Goal: Find specific page/section: Find specific page/section

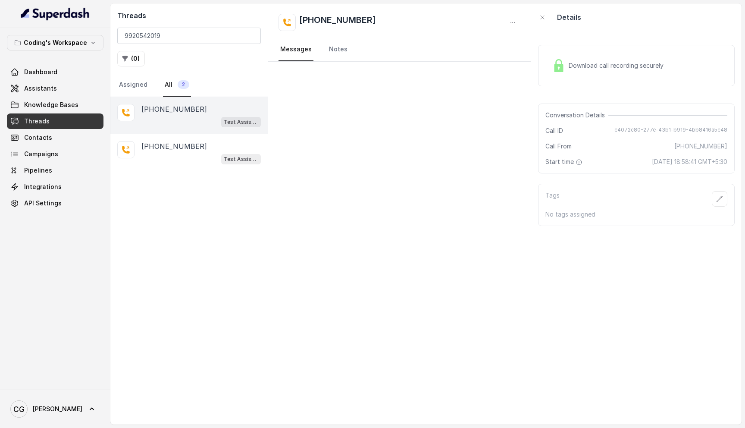
click at [218, 39] on input "9920542019" at bounding box center [189, 36] width 144 height 16
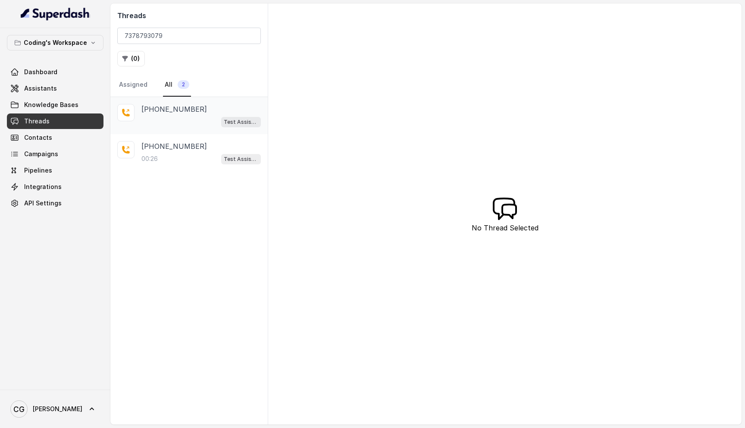
click at [170, 130] on div "[PHONE_NUMBER] Test Assistant- 2" at bounding box center [188, 115] width 157 height 37
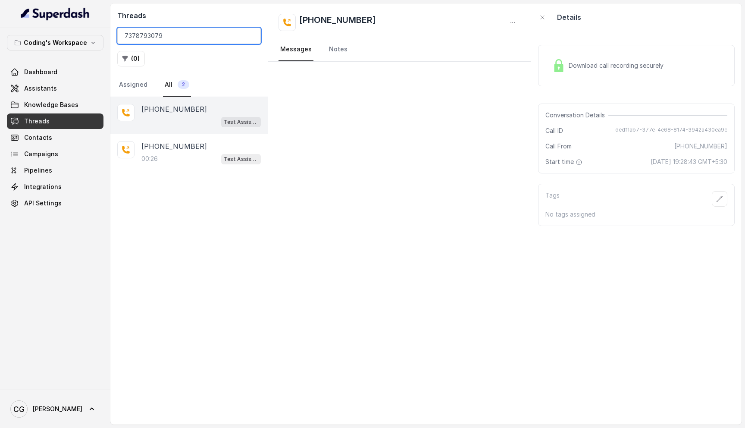
click at [182, 32] on input "7378793079" at bounding box center [189, 36] width 144 height 16
paste input "9535166220"
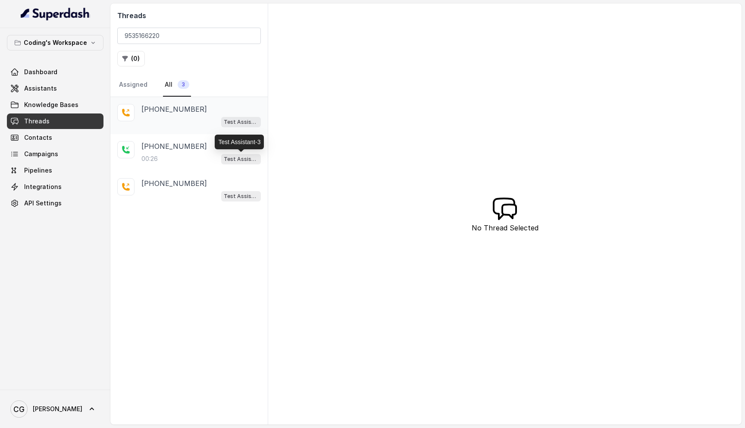
click at [216, 119] on div "Test Assistant- 2" at bounding box center [200, 121] width 119 height 11
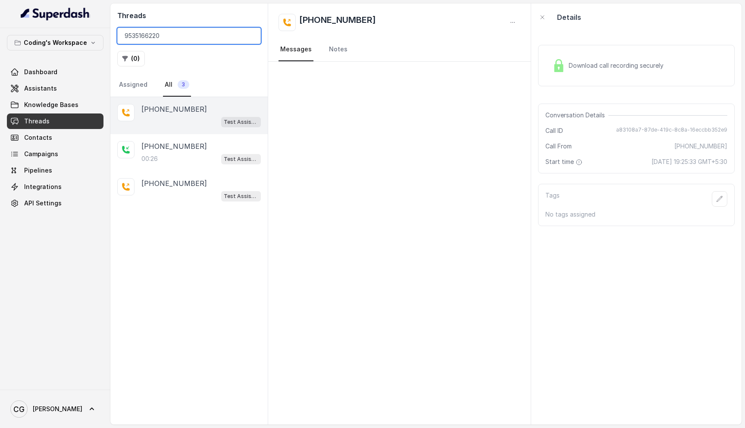
click at [190, 34] on input "9535166220" at bounding box center [189, 36] width 144 height 16
paste input "7483556914"
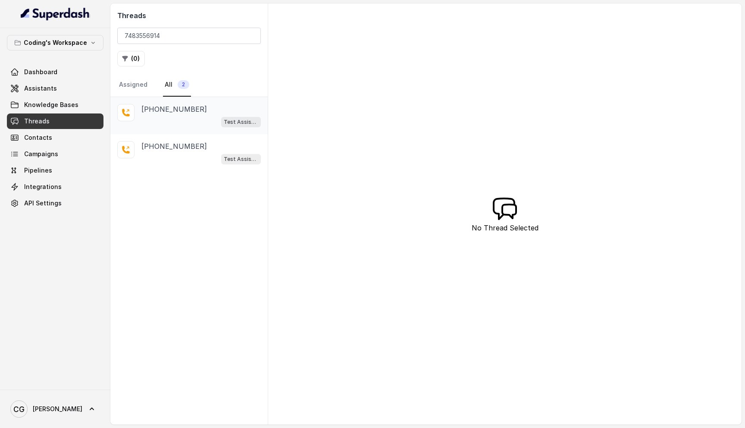
click at [207, 127] on div "[PHONE_NUMBER] Test Assistant- 2" at bounding box center [188, 115] width 157 height 37
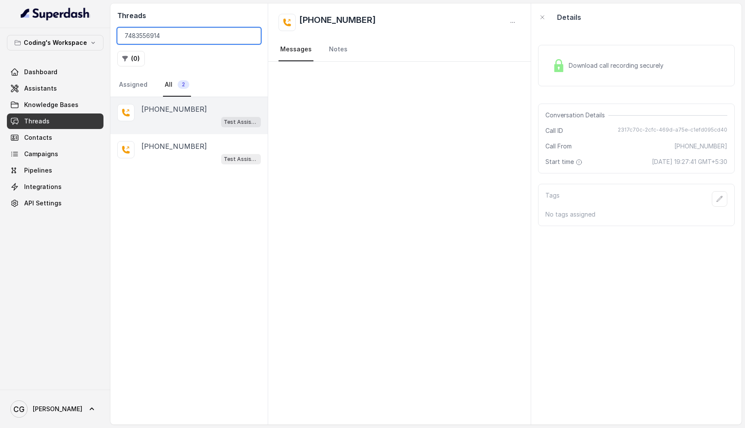
drag, startPoint x: 184, startPoint y: 38, endPoint x: 106, endPoint y: 37, distance: 78.0
click at [106, 37] on div "Coding's Workspace Dashboard Assistants Knowledge Bases Threads Contacts Campai…" at bounding box center [372, 214] width 745 height 428
paste input "9391940200"
type input "9391940200"
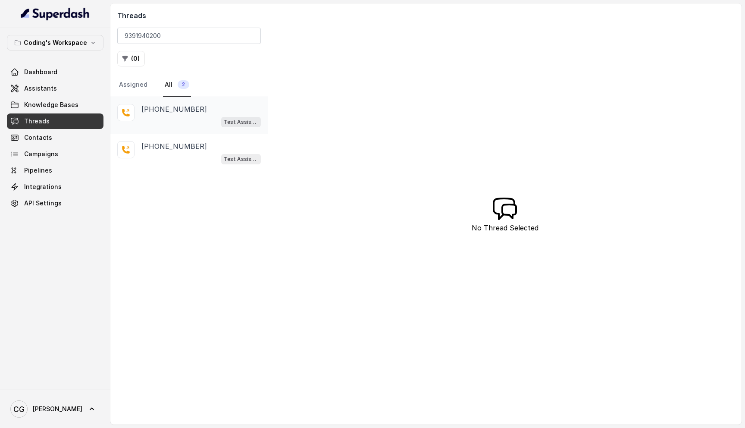
click at [218, 113] on div "[PHONE_NUMBER]" at bounding box center [200, 109] width 119 height 10
